Goal: Information Seeking & Learning: Check status

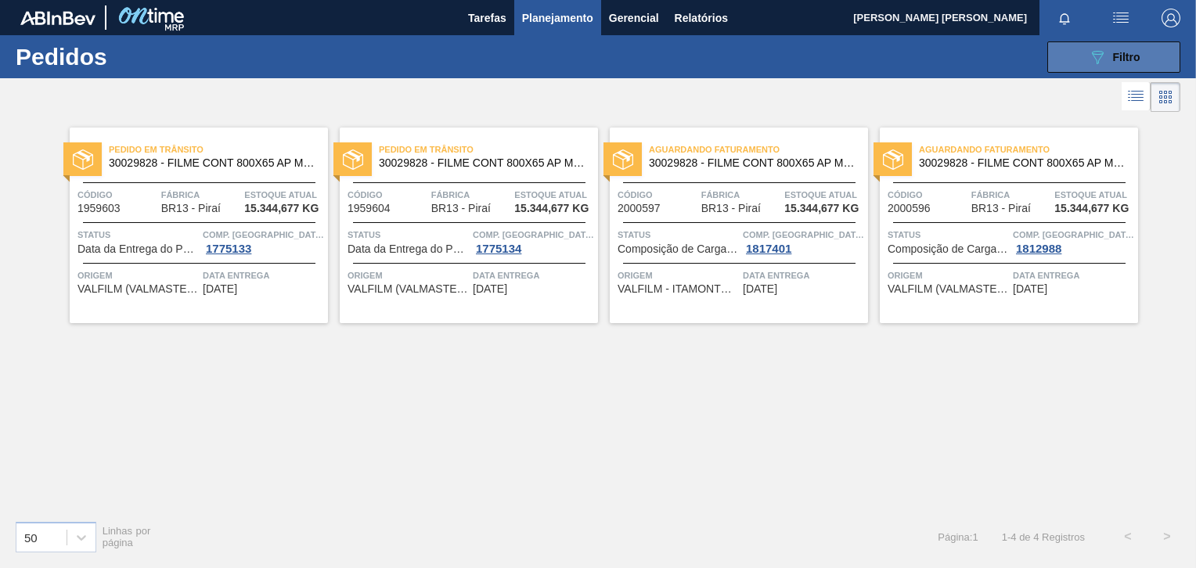
click at [1079, 64] on button "089F7B8B-B2A5-4AFE-B5C0-19BA573D28AC Filtro" at bounding box center [1113, 56] width 133 height 31
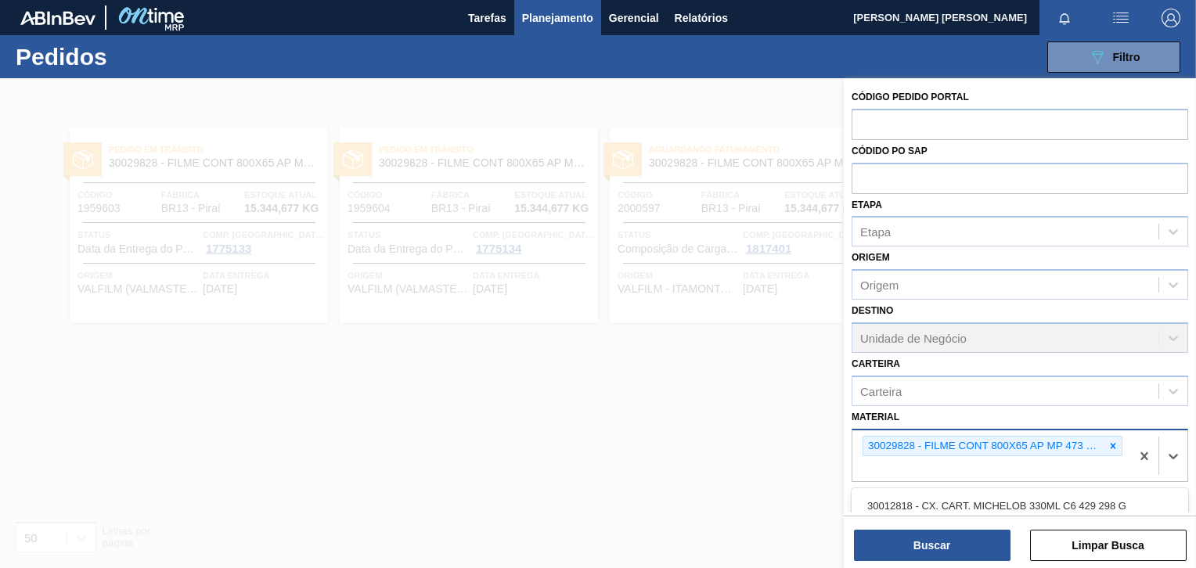
click at [1100, 441] on div "30029828 - FILME CONT 800X65 AP MP 473 C12 429" at bounding box center [983, 447] width 241 height 20
click at [1107, 441] on icon at bounding box center [1112, 446] width 11 height 11
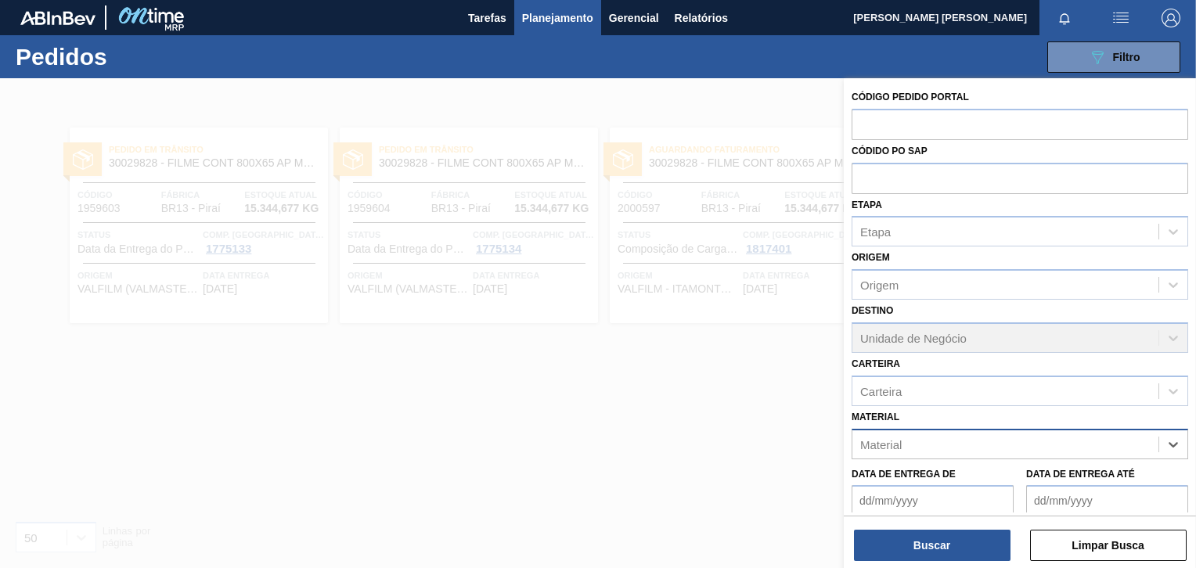
click at [1105, 441] on div "Material" at bounding box center [1005, 444] width 306 height 23
paste input "30003511"
type input "30003511"
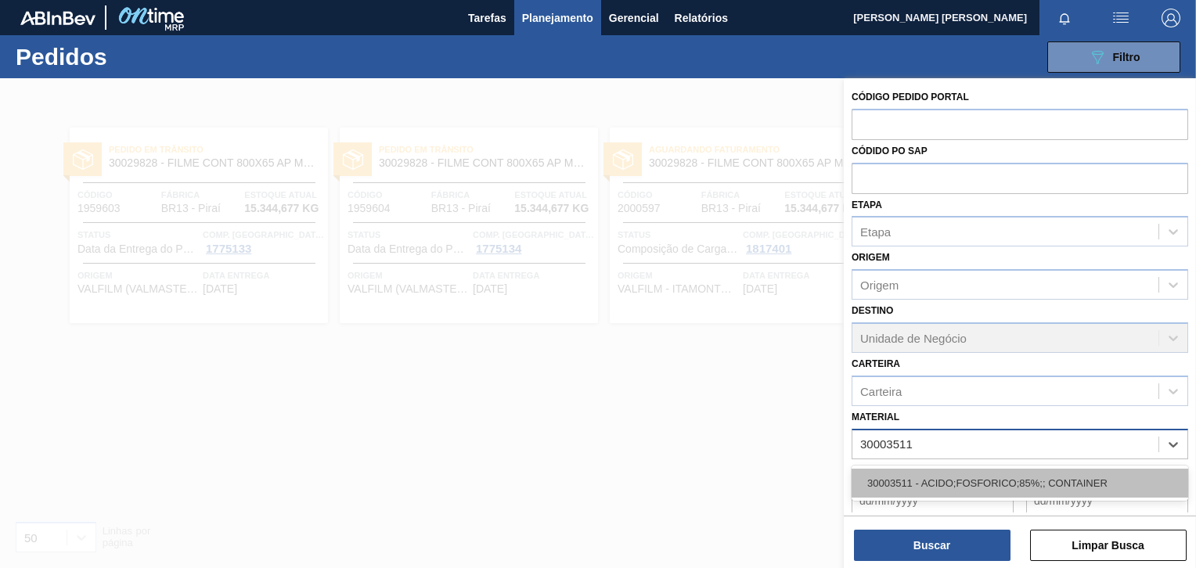
click at [988, 488] on div "30003511 - ACIDO;FOSFORICO;85%;; CONTAINER" at bounding box center [1019, 483] width 337 height 29
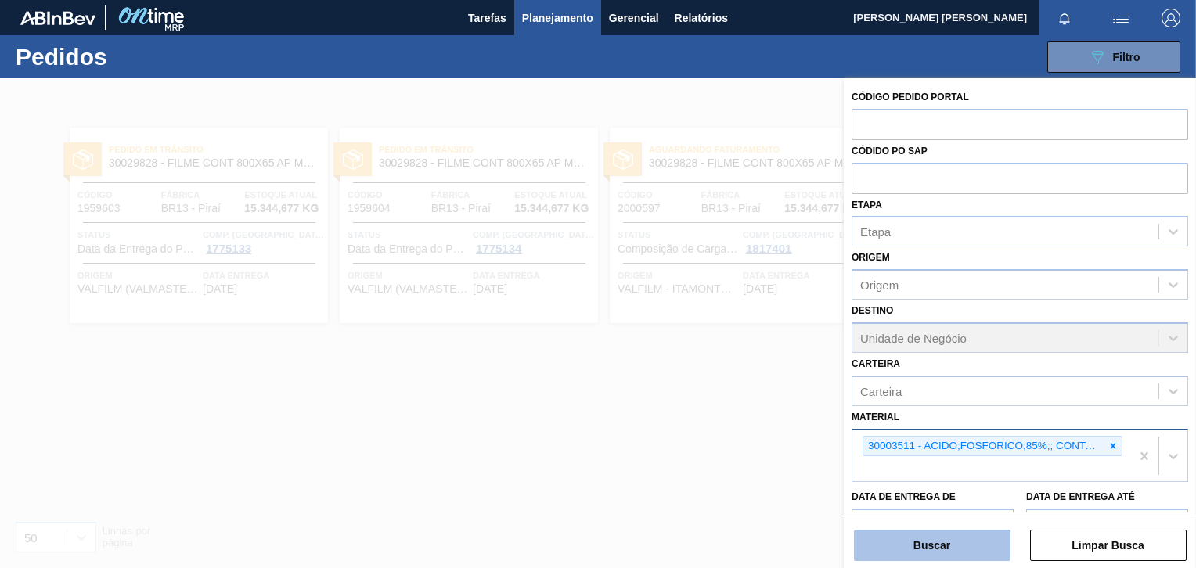
click at [960, 538] on button "Buscar" at bounding box center [932, 545] width 157 height 31
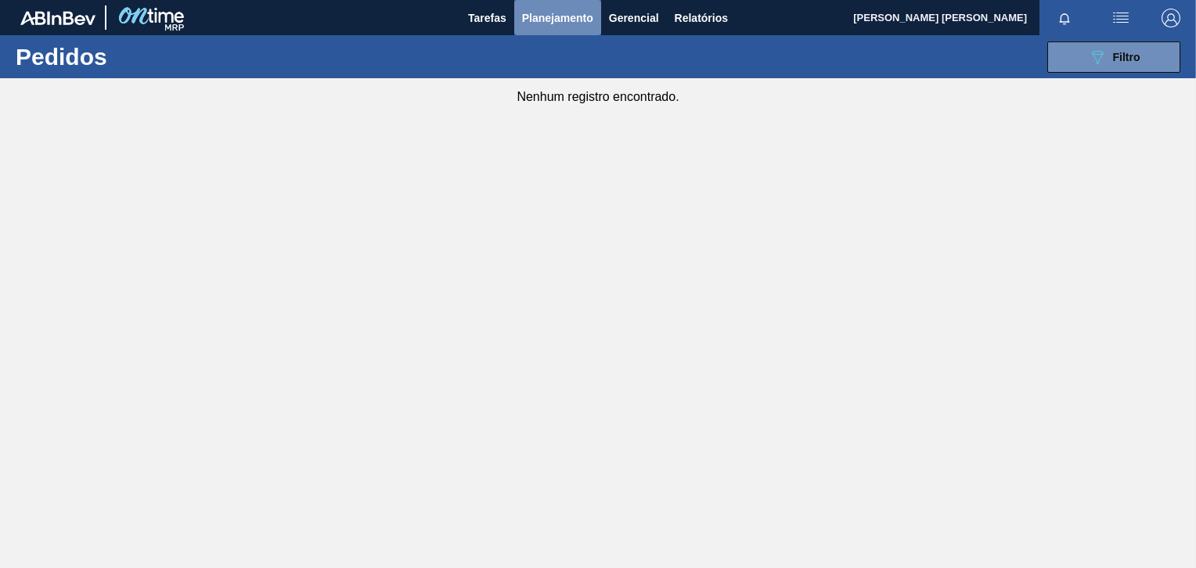
click at [548, 24] on span "Planejamento" at bounding box center [557, 18] width 71 height 19
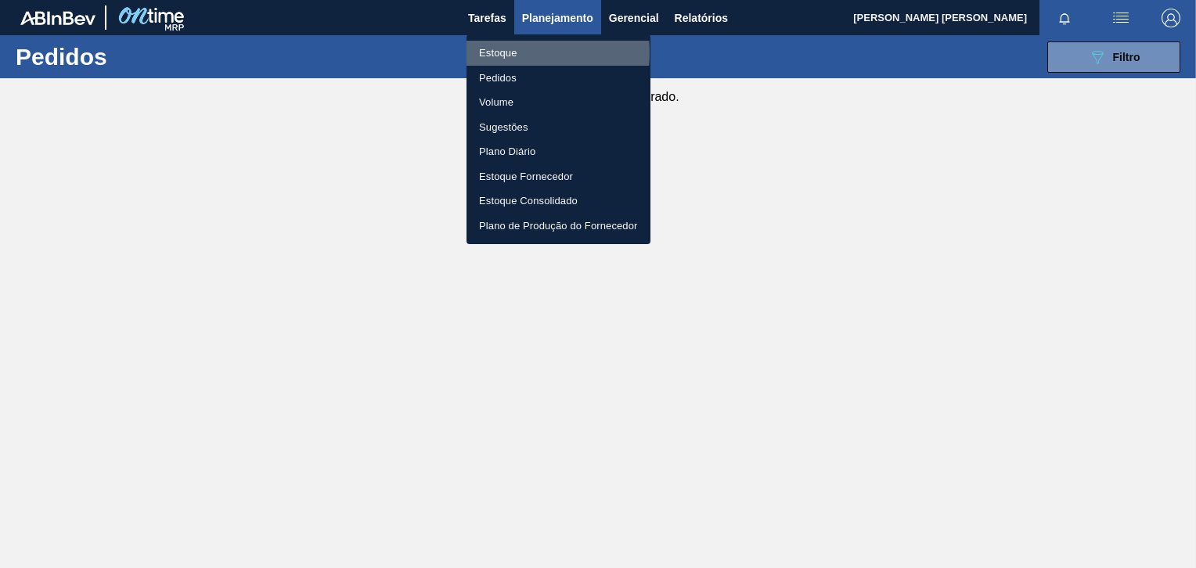
click at [504, 52] on li "Estoque" at bounding box center [558, 53] width 184 height 25
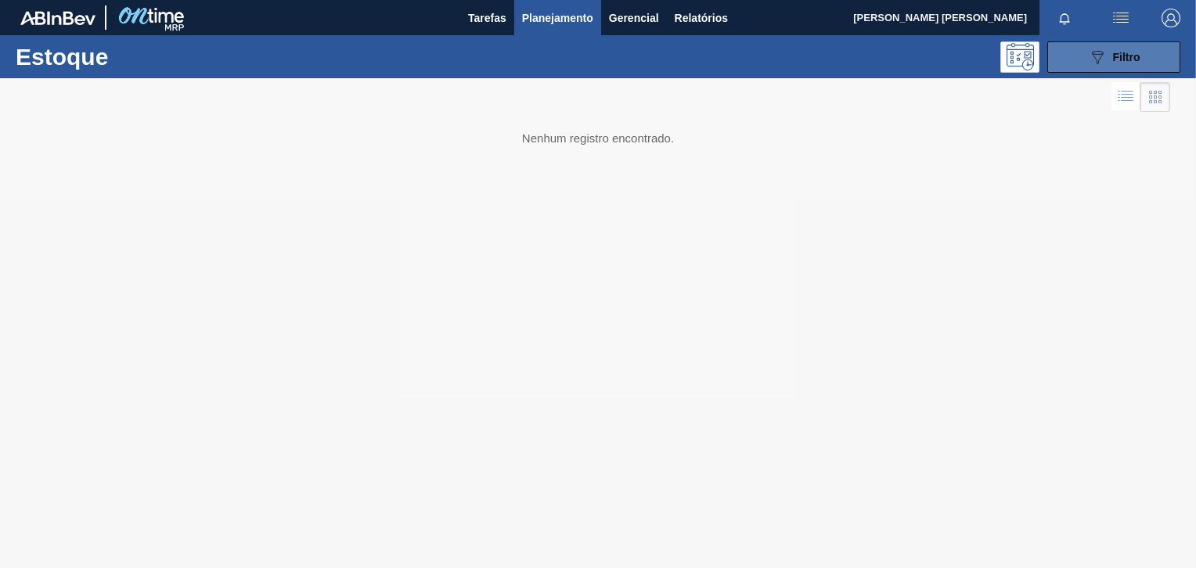
click at [1117, 59] on span "Filtro" at bounding box center [1126, 57] width 27 height 13
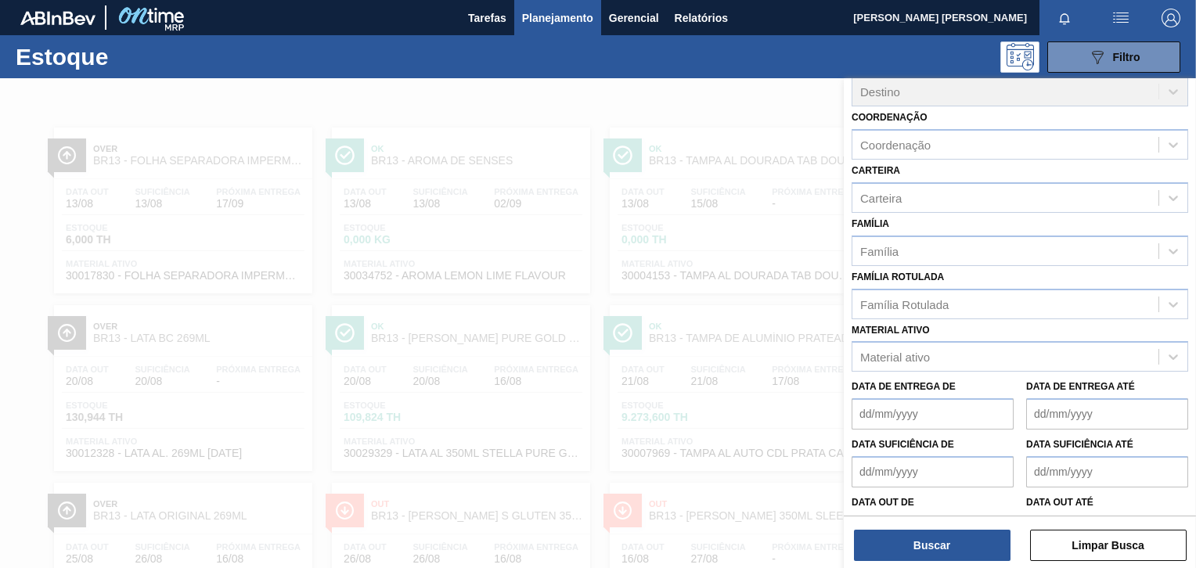
scroll to position [157, 0]
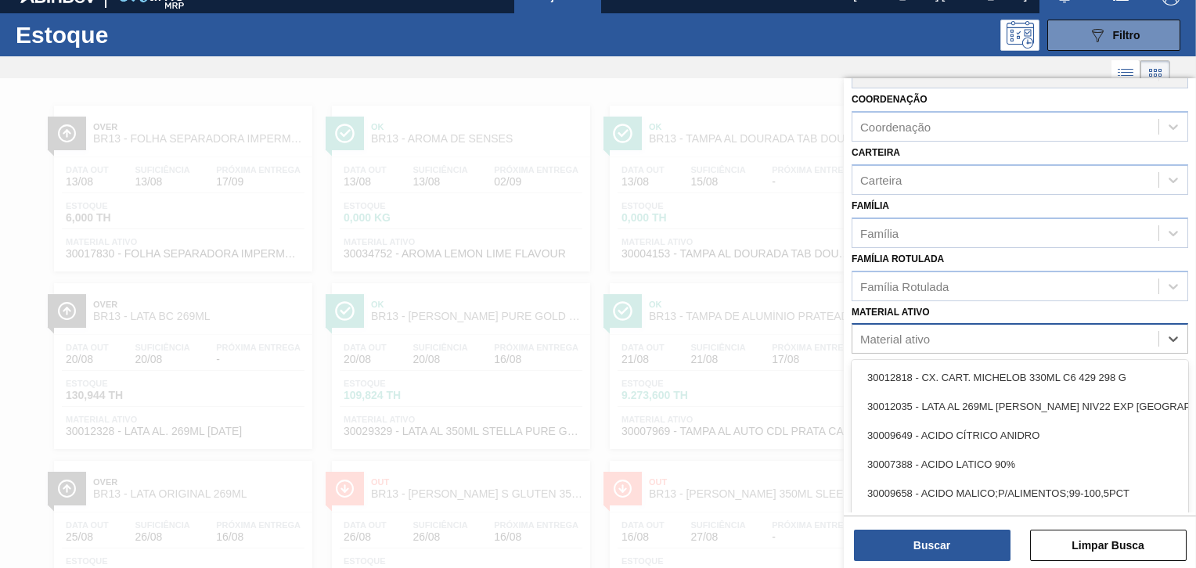
click at [940, 333] on div "Material ativo" at bounding box center [1005, 339] width 306 height 23
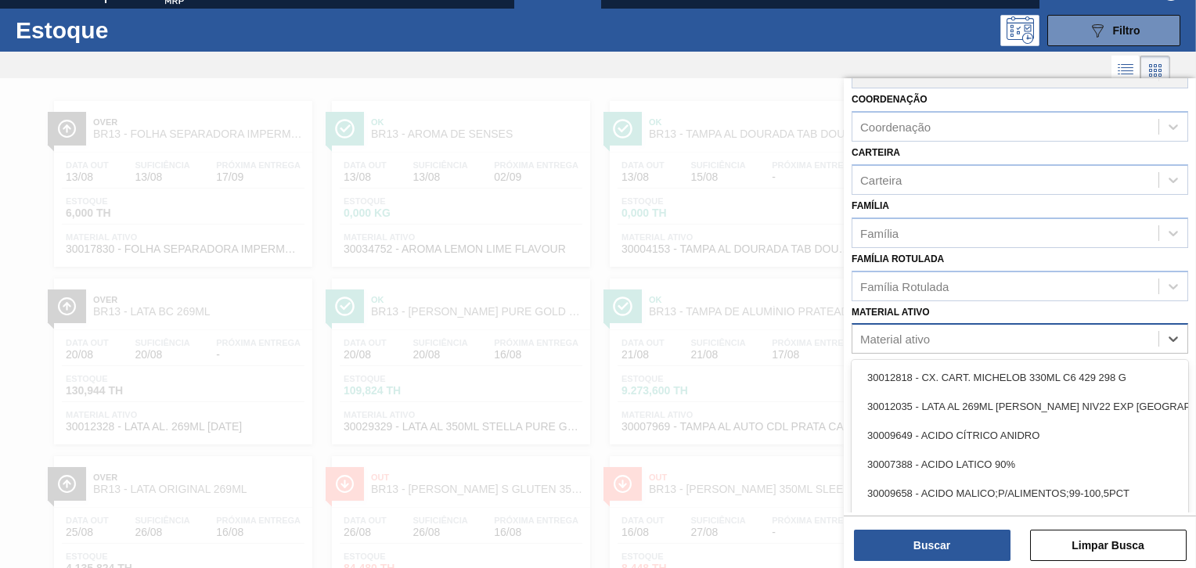
paste ativo "30003511"
type ativo "30003511"
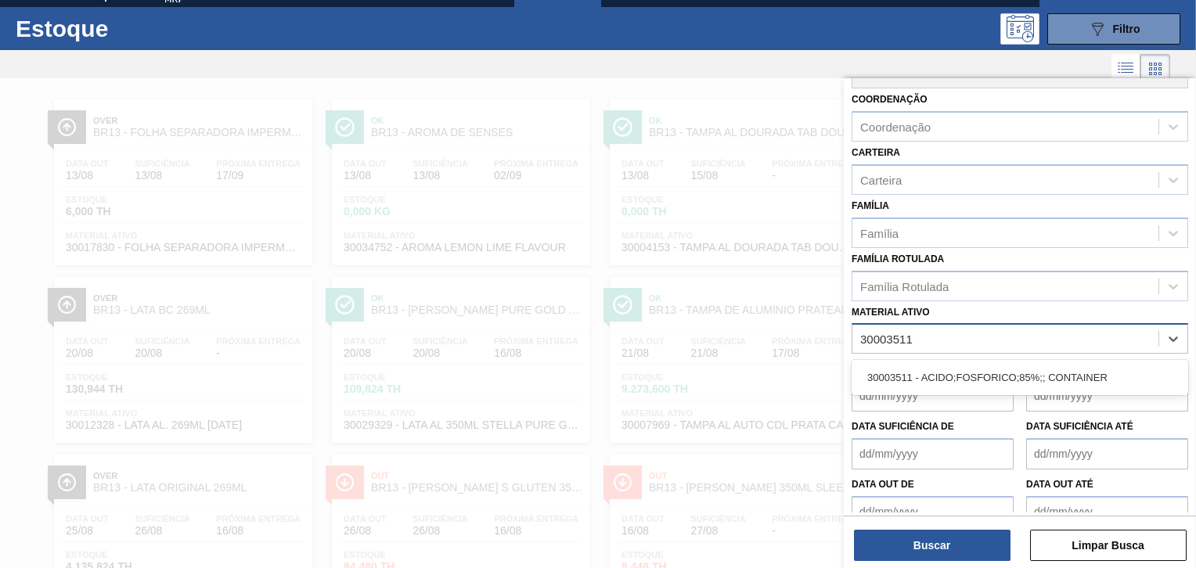
scroll to position [28, 0]
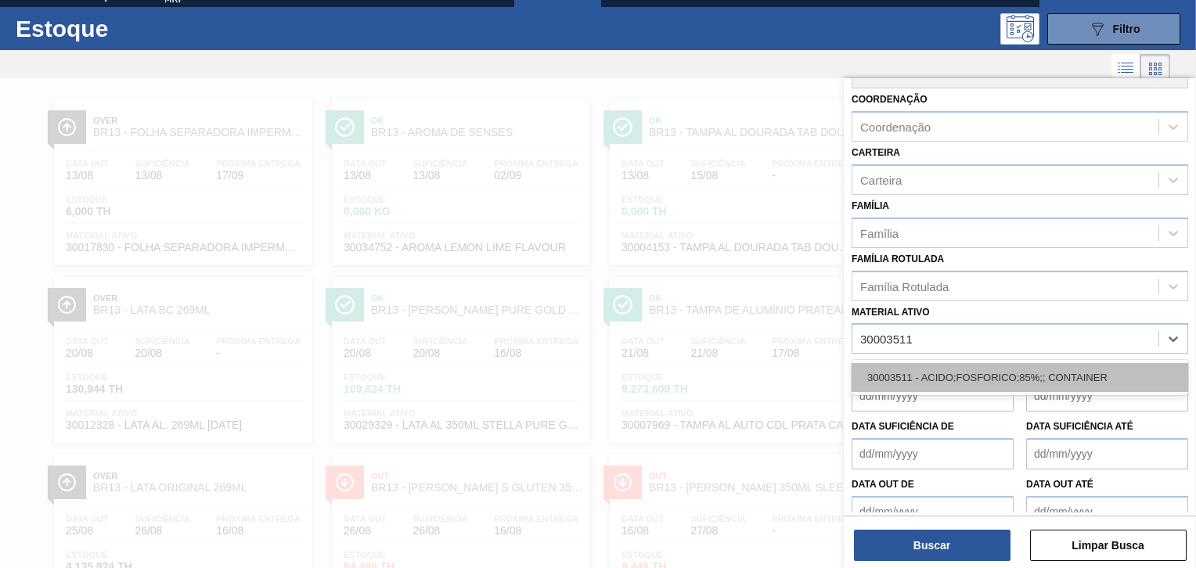
click at [936, 363] on div "30003511 - ACIDO;FOSFORICO;85%;; CONTAINER" at bounding box center [1019, 377] width 337 height 29
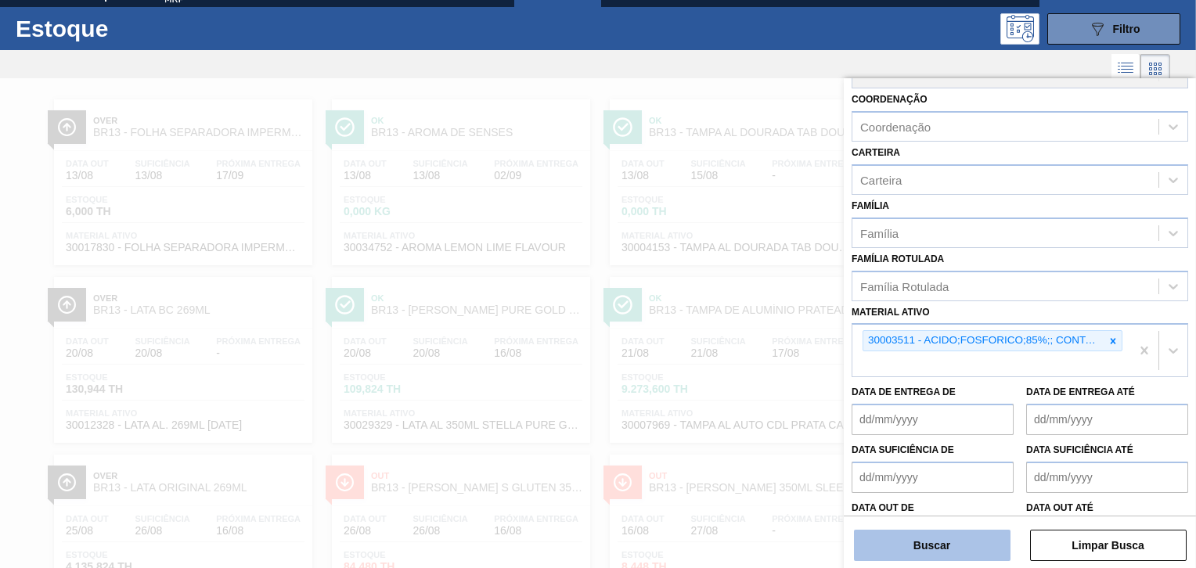
click at [921, 535] on button "Buscar" at bounding box center [932, 545] width 157 height 31
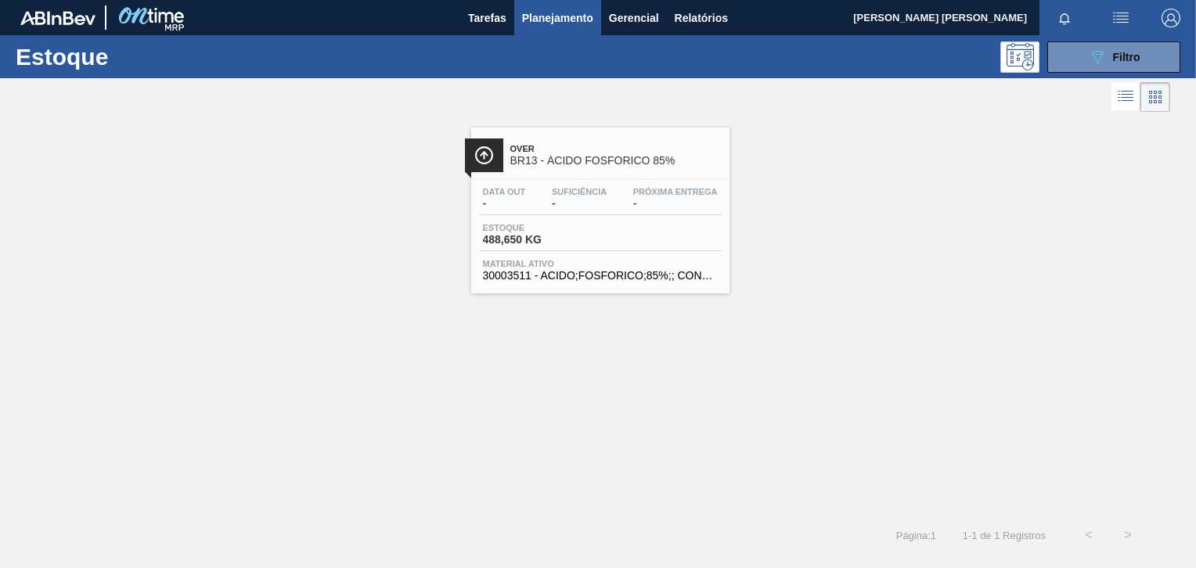
click at [632, 219] on div "Data out - Suficiência - Próxima Entrega - Estoque 488,650 KG Material ativo 30…" at bounding box center [600, 232] width 258 height 106
